Goal: Task Accomplishment & Management: Use online tool/utility

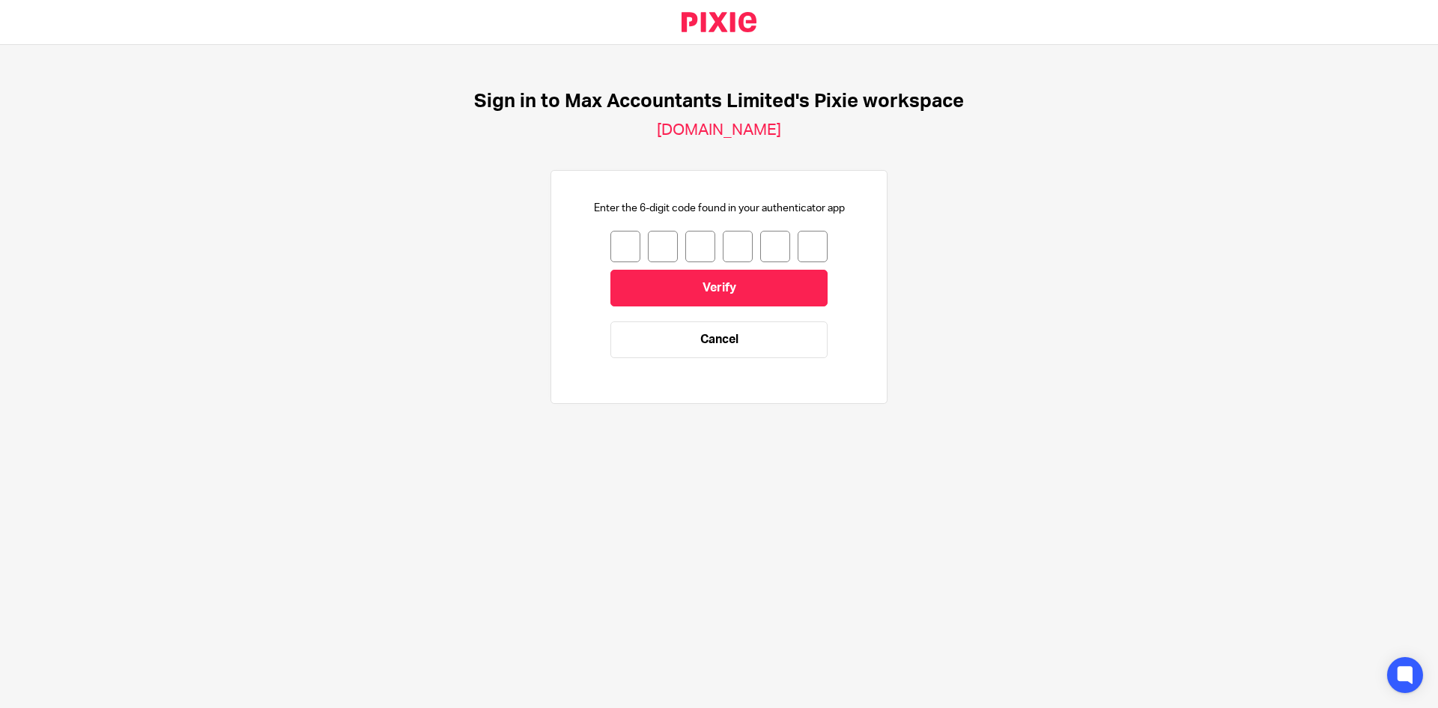
click at [615, 248] on input "number" at bounding box center [625, 246] width 30 height 31
type input "2"
type input "8"
type input "0"
type input "4"
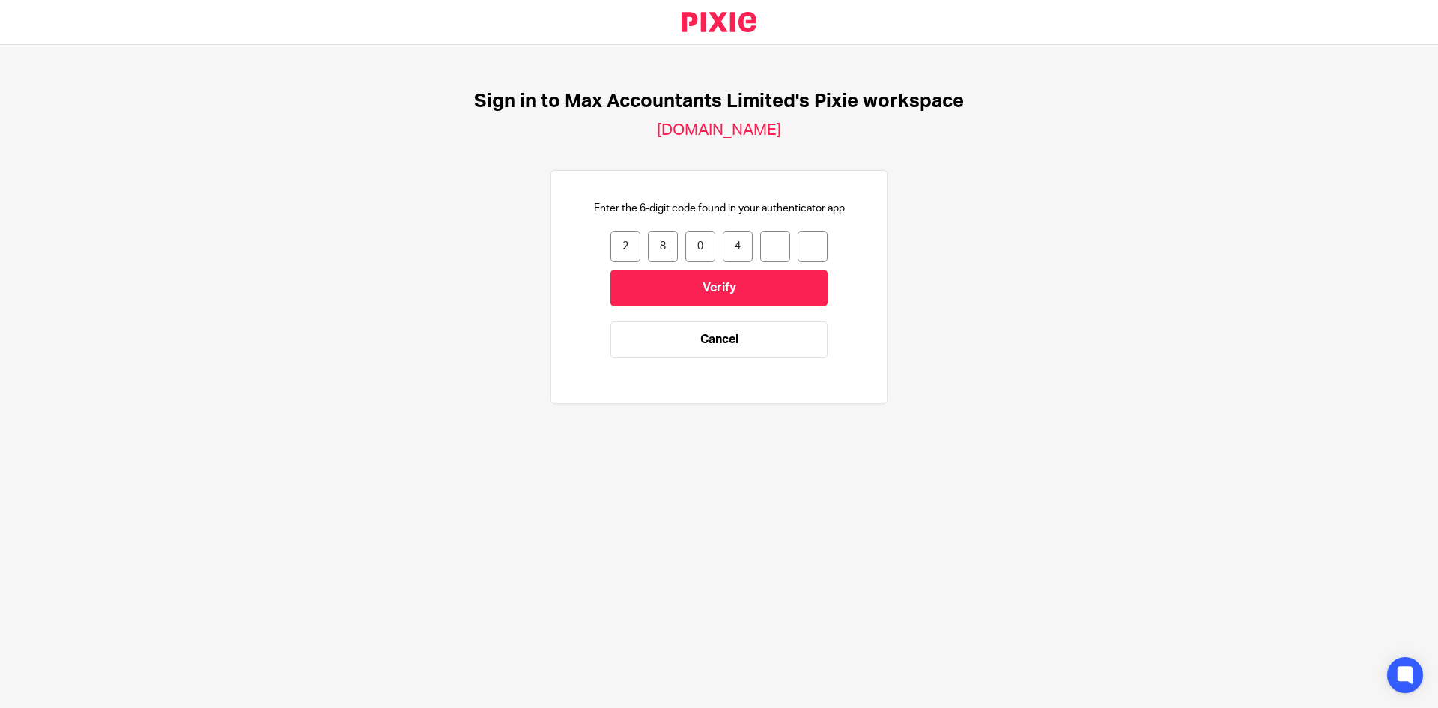
type input "4"
type input "8"
click at [647, 280] on input "Verify" at bounding box center [718, 288] width 217 height 37
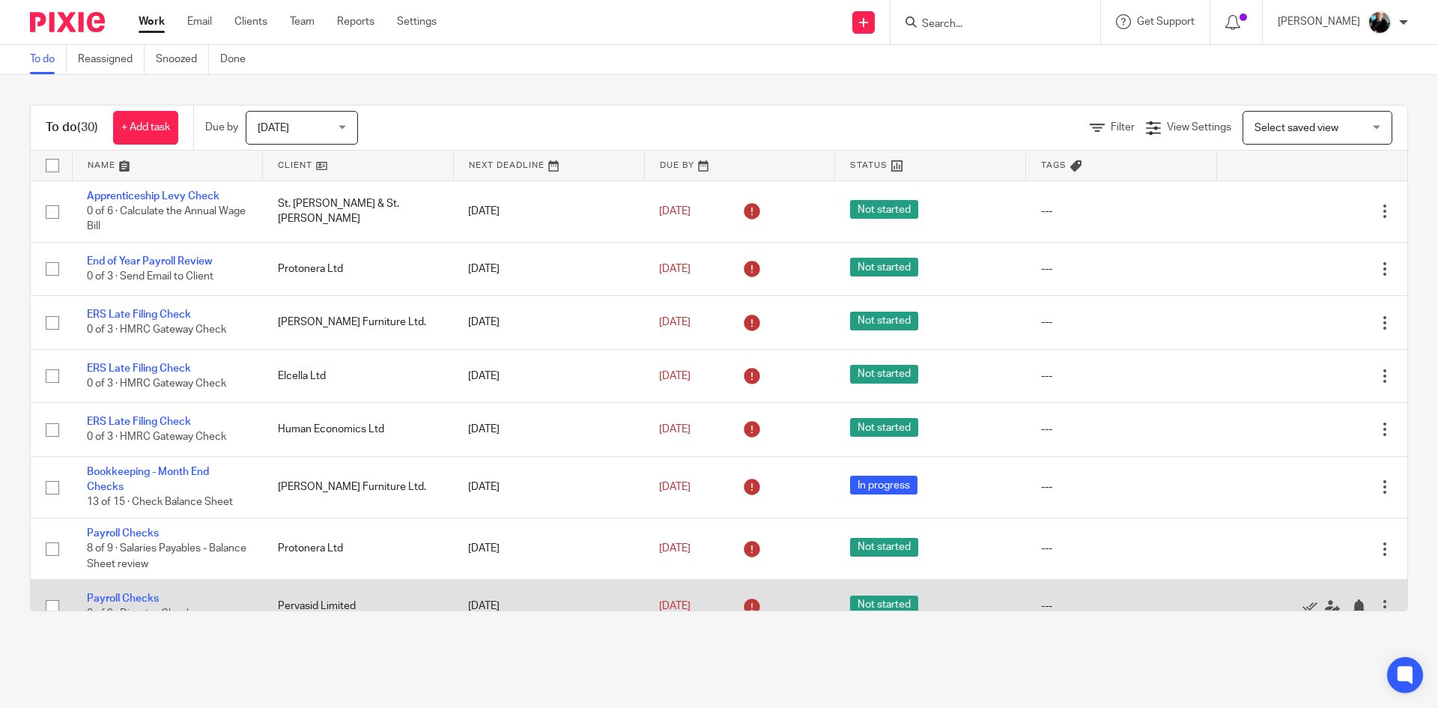
scroll to position [300, 0]
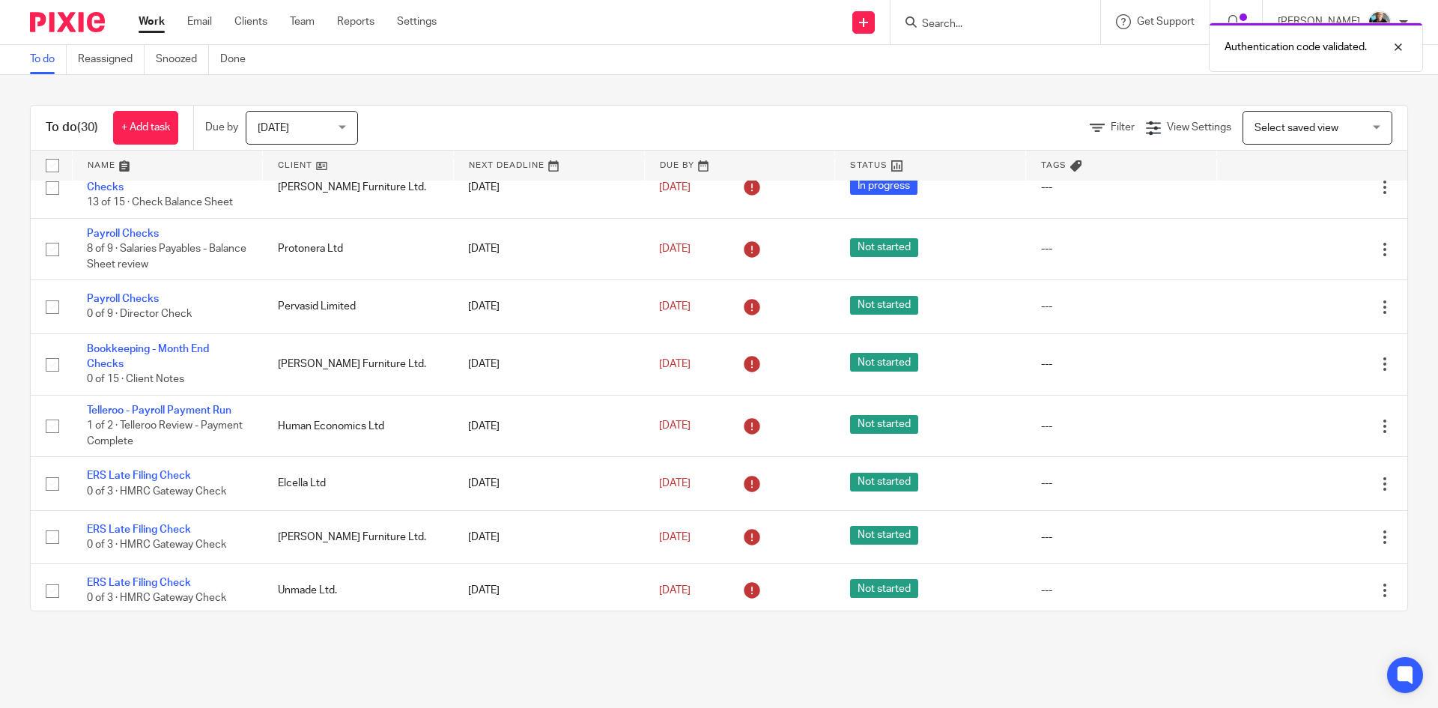
click at [958, 30] on div "Authentication code validated." at bounding box center [1071, 43] width 704 height 57
click at [958, 21] on div "Authentication code validated." at bounding box center [1071, 43] width 704 height 57
click at [960, 17] on div "Authentication code validated." at bounding box center [1071, 43] width 704 height 57
click at [960, 16] on div "Authentication code validated." at bounding box center [1071, 43] width 704 height 57
click at [961, 19] on div "Authentication code validated." at bounding box center [1071, 43] width 704 height 57
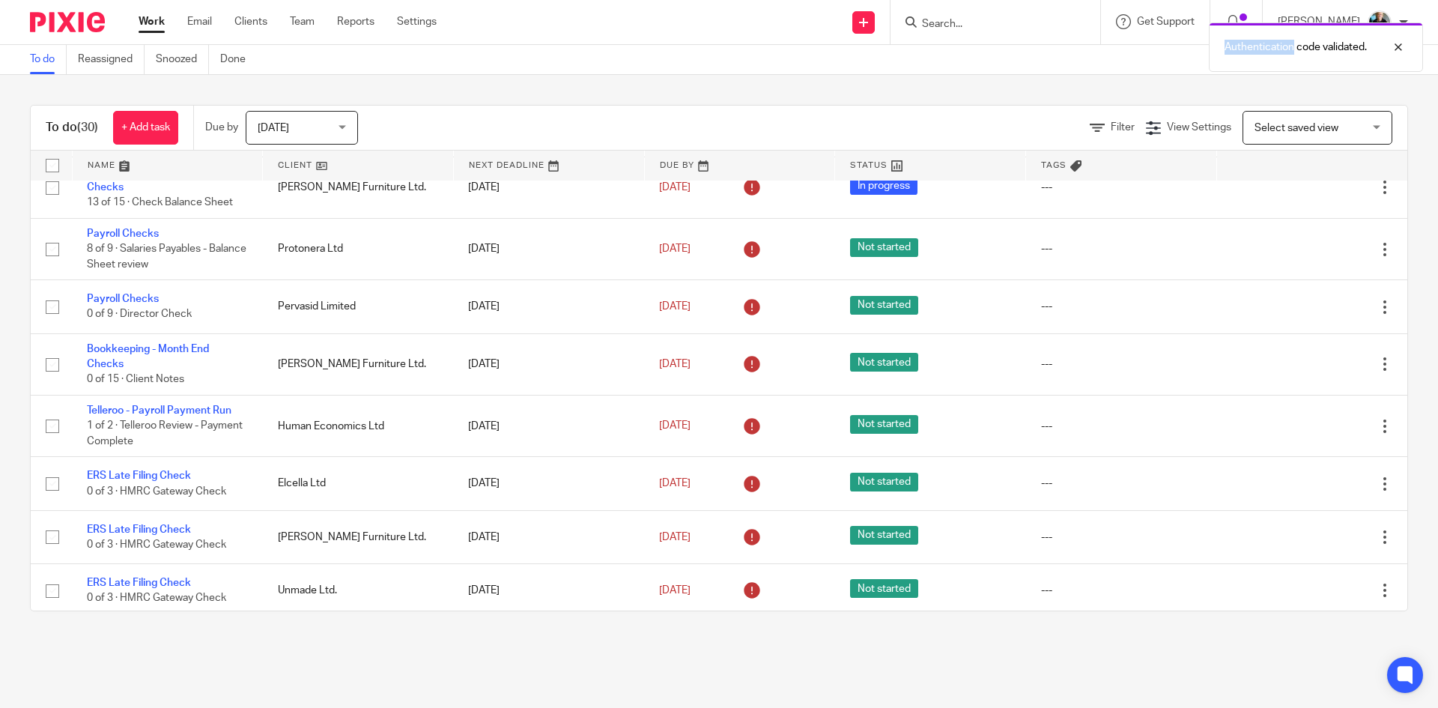
click at [960, 18] on div "Authentication code validated." at bounding box center [1071, 43] width 704 height 57
click at [960, 29] on div "Authentication code validated." at bounding box center [1071, 43] width 704 height 57
click at [959, 22] on div "Authentication code validated." at bounding box center [1071, 43] width 704 height 57
click at [959, 21] on div "Authentication code validated." at bounding box center [1071, 43] width 704 height 57
click at [959, 20] on div "Authentication code validated." at bounding box center [1071, 43] width 704 height 57
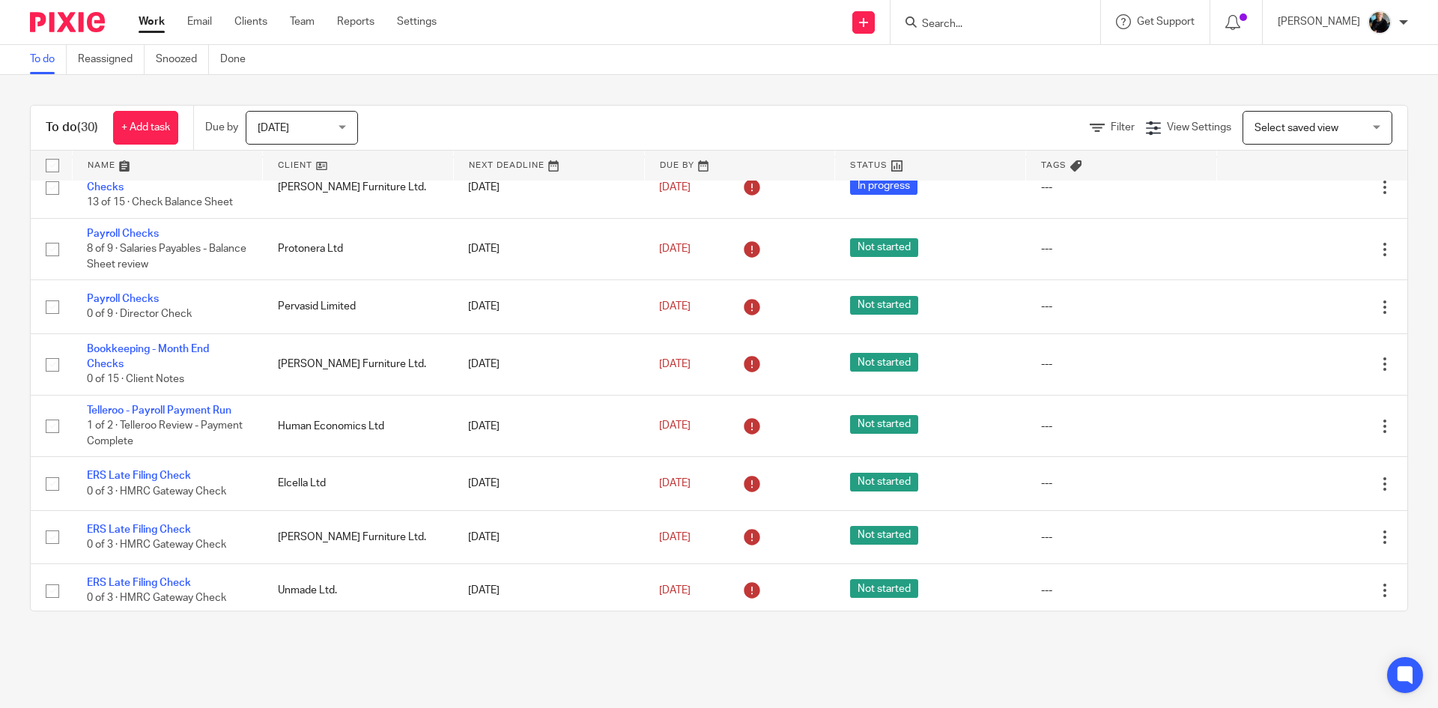
click at [950, 22] on input "Search" at bounding box center [988, 24] width 135 height 13
click button "submit" at bounding box center [0, 0] width 0 height 0
click at [987, 22] on input "unamdse" at bounding box center [988, 24] width 135 height 13
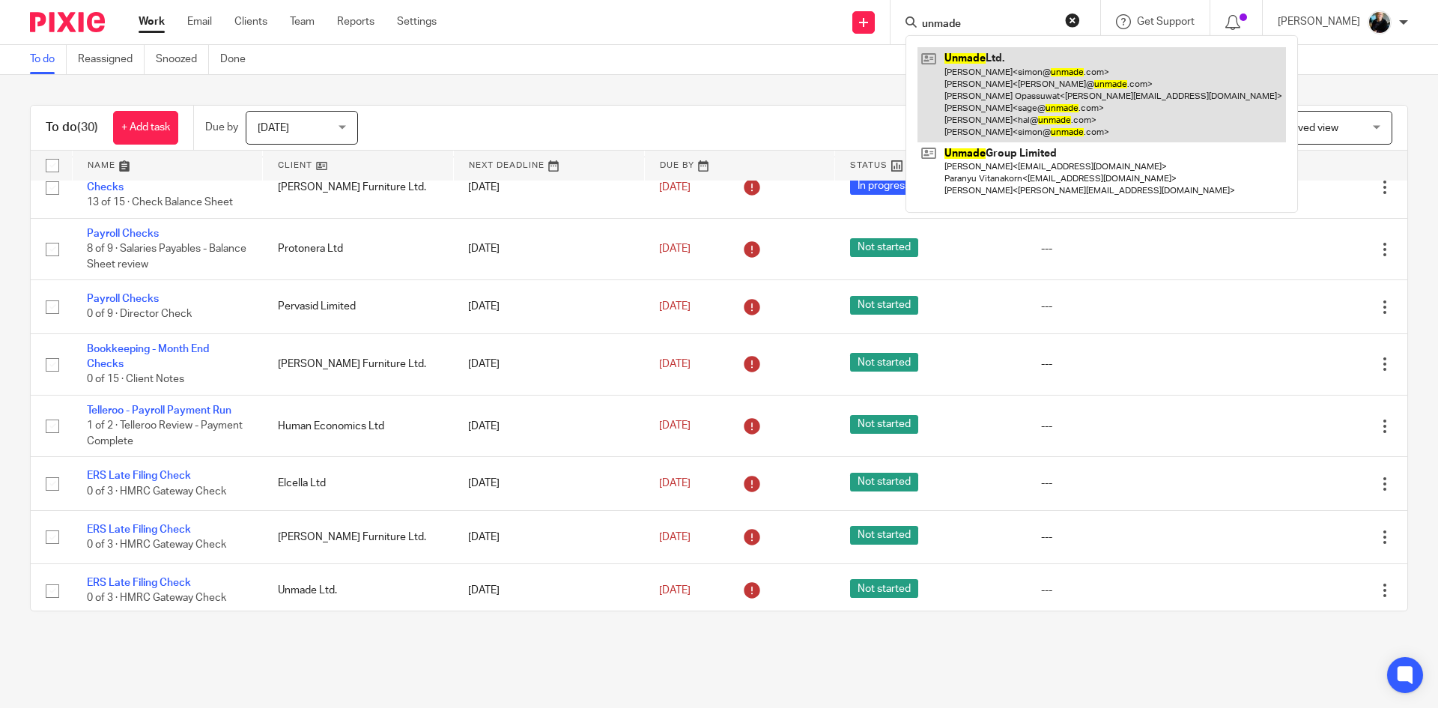
type input "unmade"
click at [993, 109] on link at bounding box center [1102, 94] width 369 height 95
click at [994, 109] on link at bounding box center [1102, 94] width 369 height 95
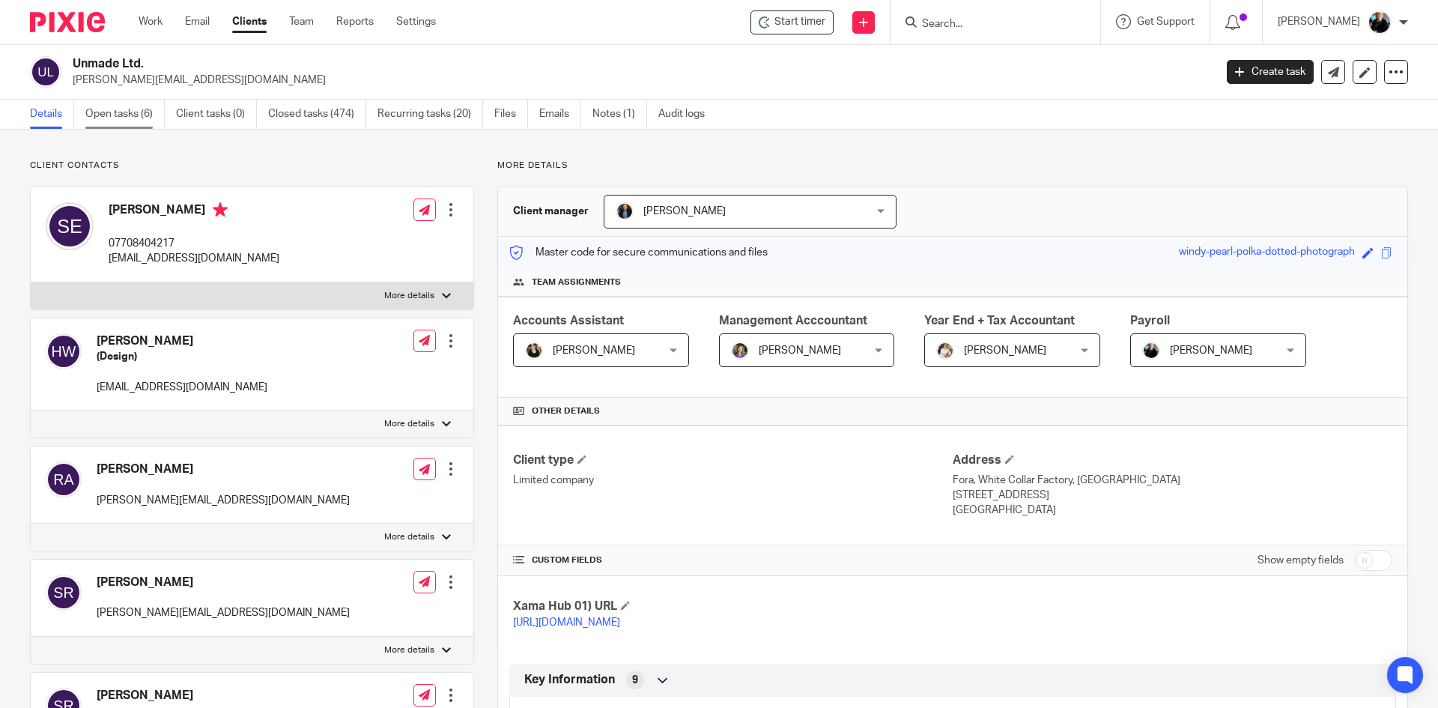
click at [119, 115] on link "Open tasks (6)" at bounding box center [124, 114] width 79 height 29
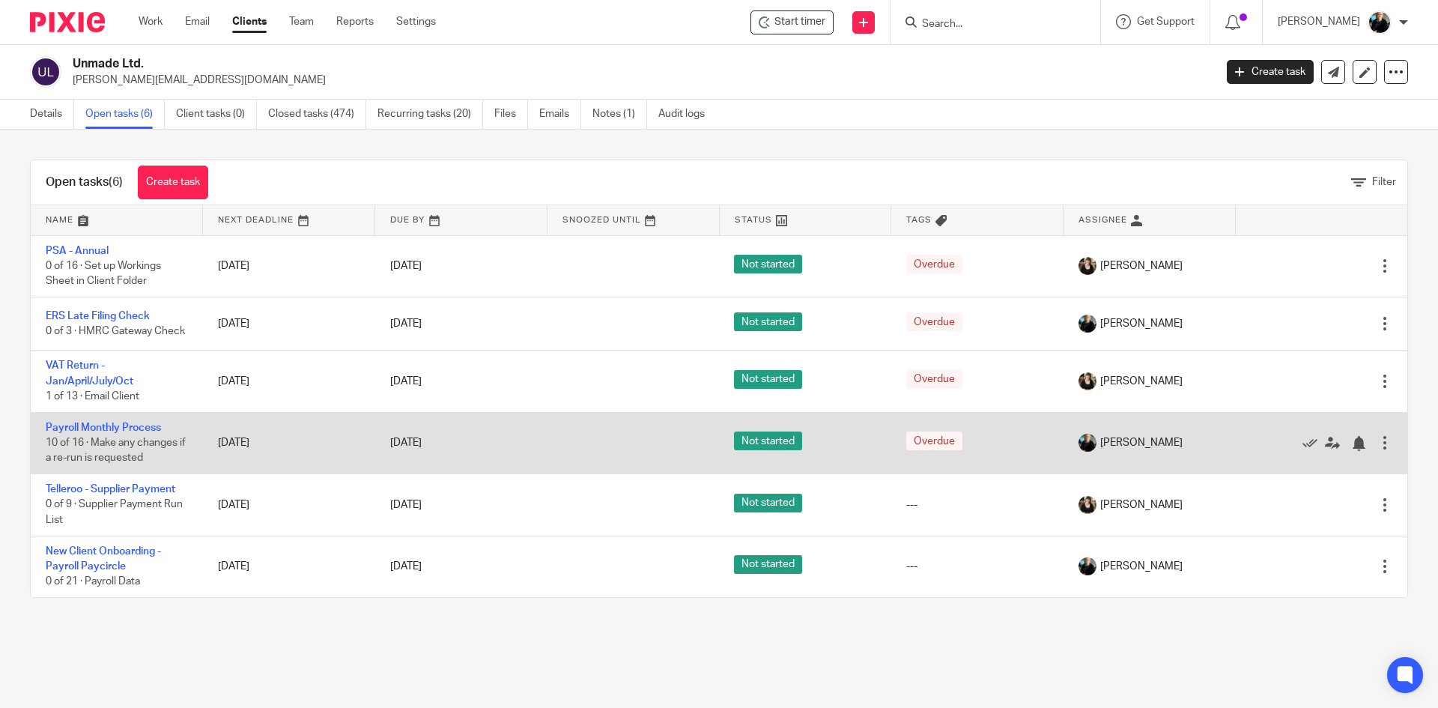
click at [218, 450] on td "[DATE]" at bounding box center [289, 442] width 172 height 61
click at [112, 449] on span "10 of 16 · Make any changes if a re-run is requested" at bounding box center [116, 450] width 140 height 26
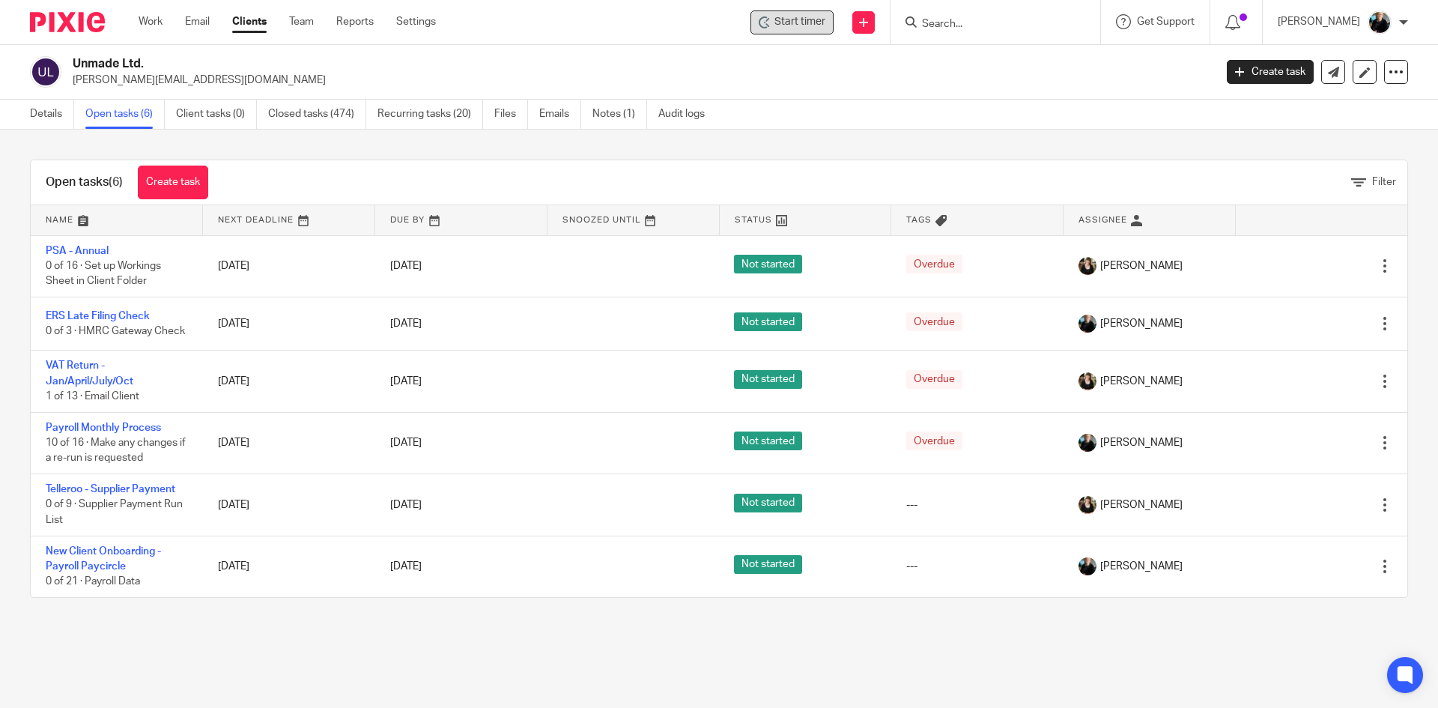
click at [798, 22] on span "Start timer" at bounding box center [800, 22] width 51 height 16
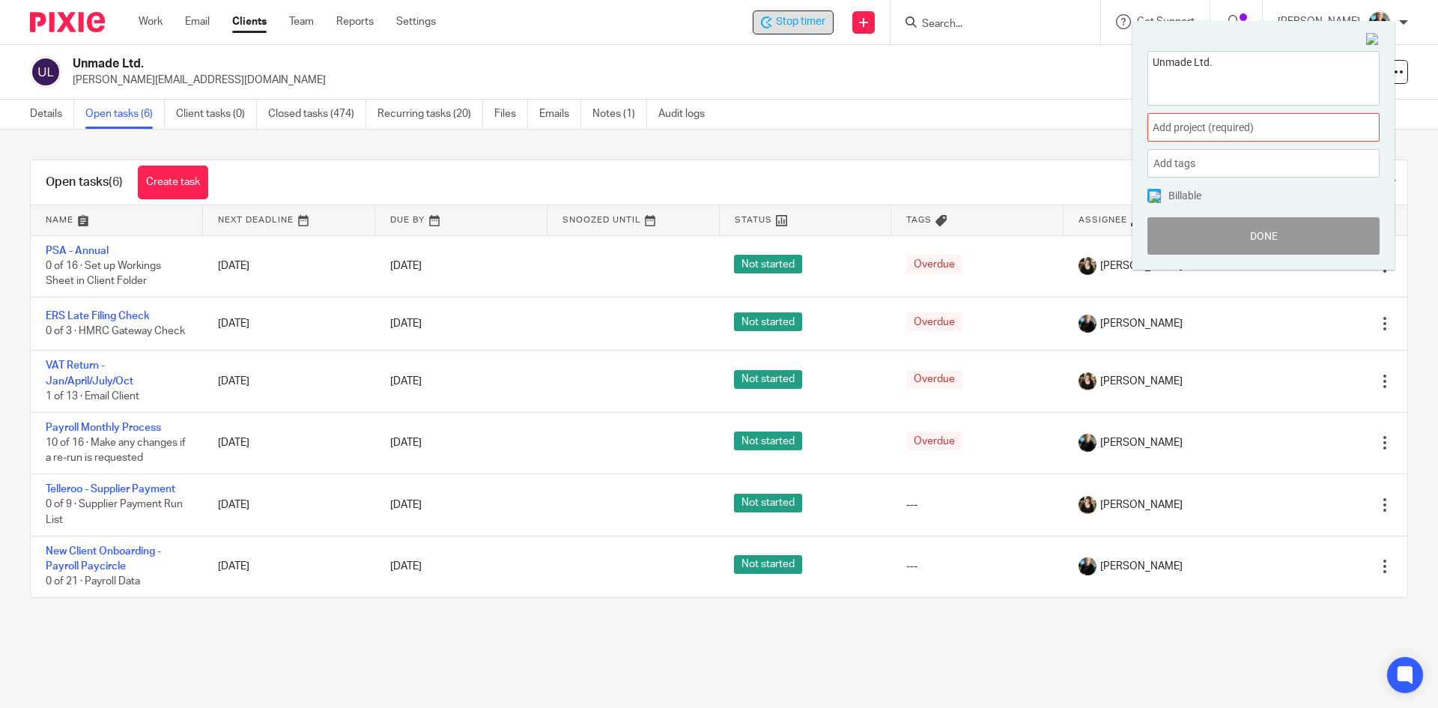
click at [1171, 120] on span "Add project (required) :" at bounding box center [1247, 128] width 189 height 16
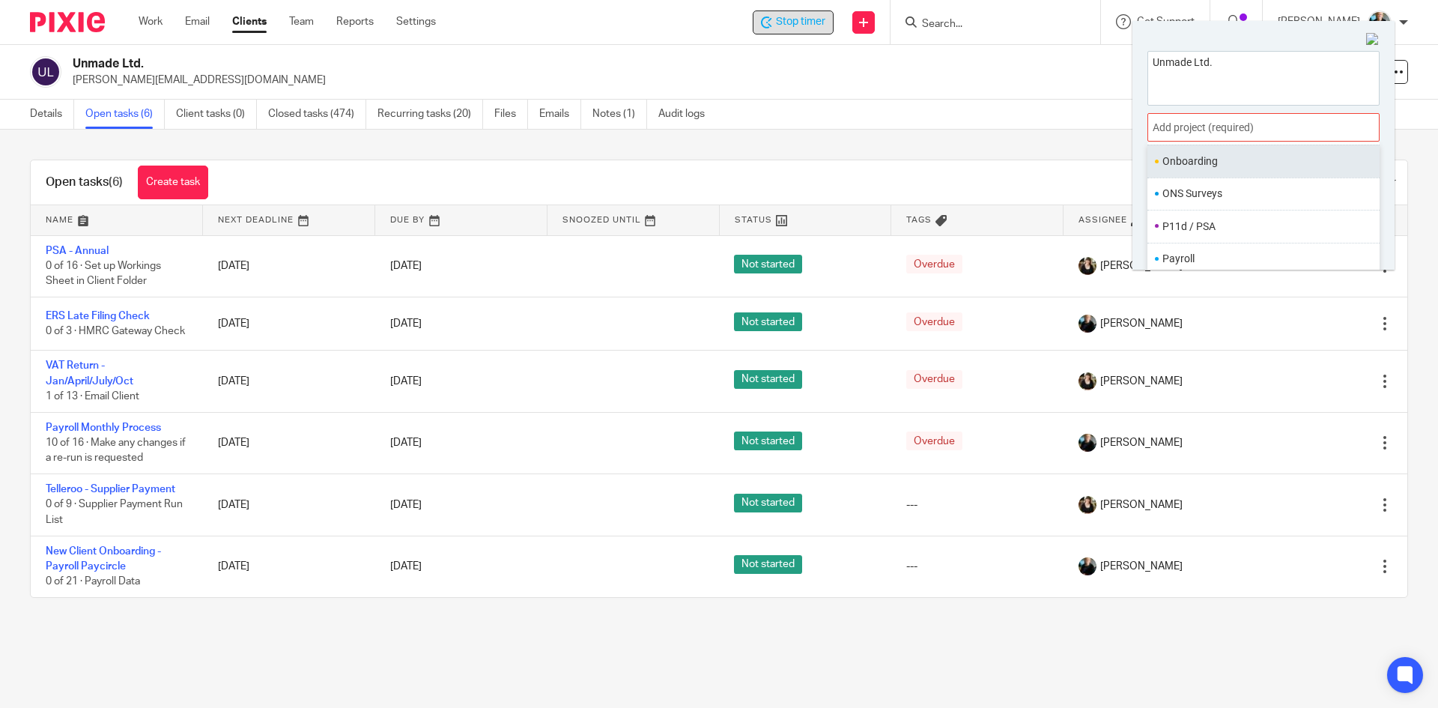
scroll to position [561, 0]
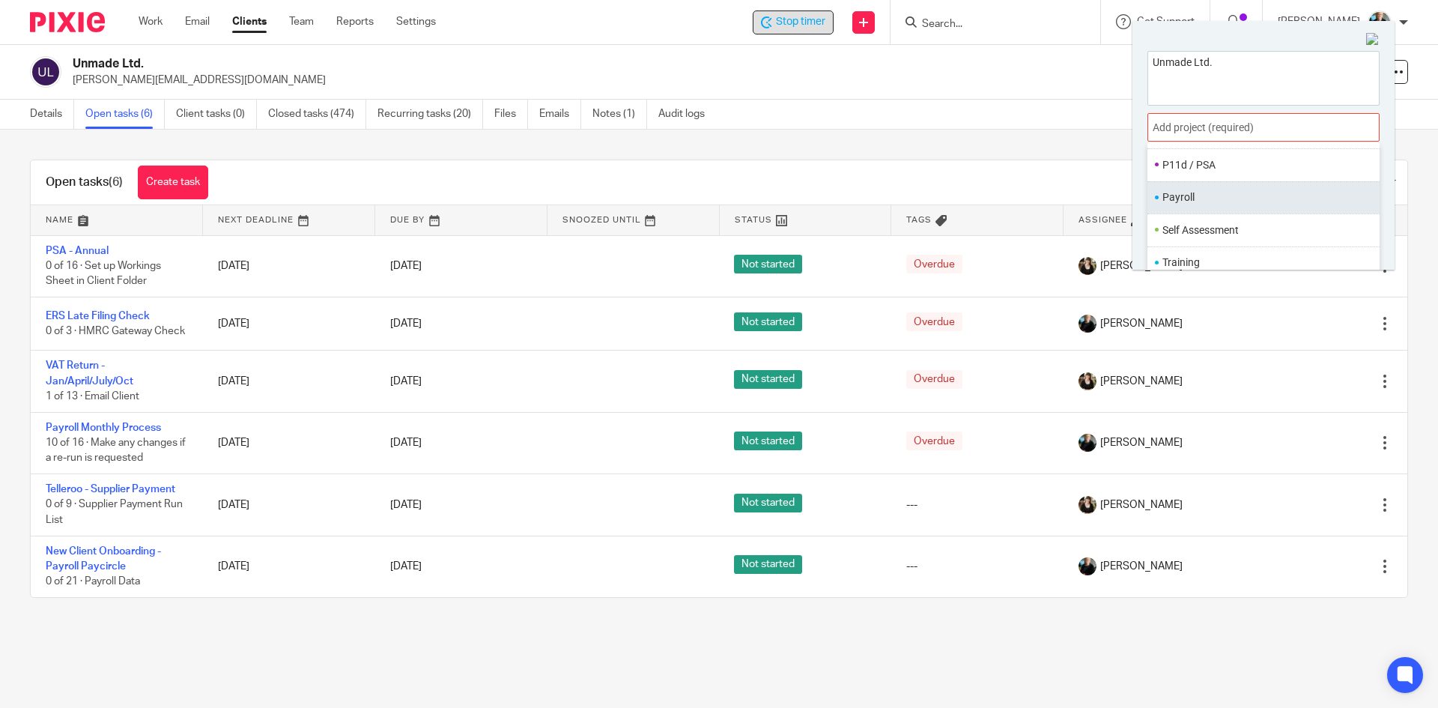
click at [1197, 197] on li "Payroll" at bounding box center [1261, 198] width 196 height 16
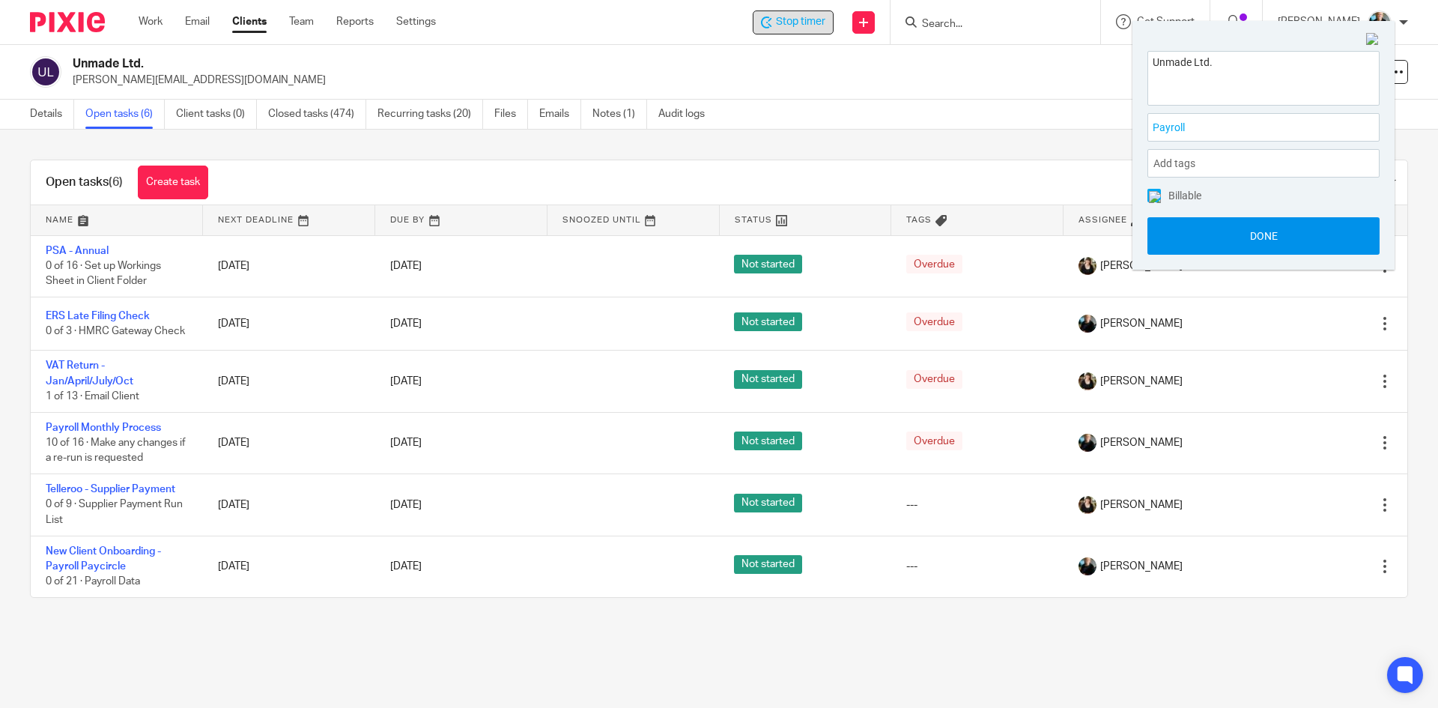
click at [1208, 240] on button "Done" at bounding box center [1264, 235] width 232 height 37
